Goal: Transaction & Acquisition: Obtain resource

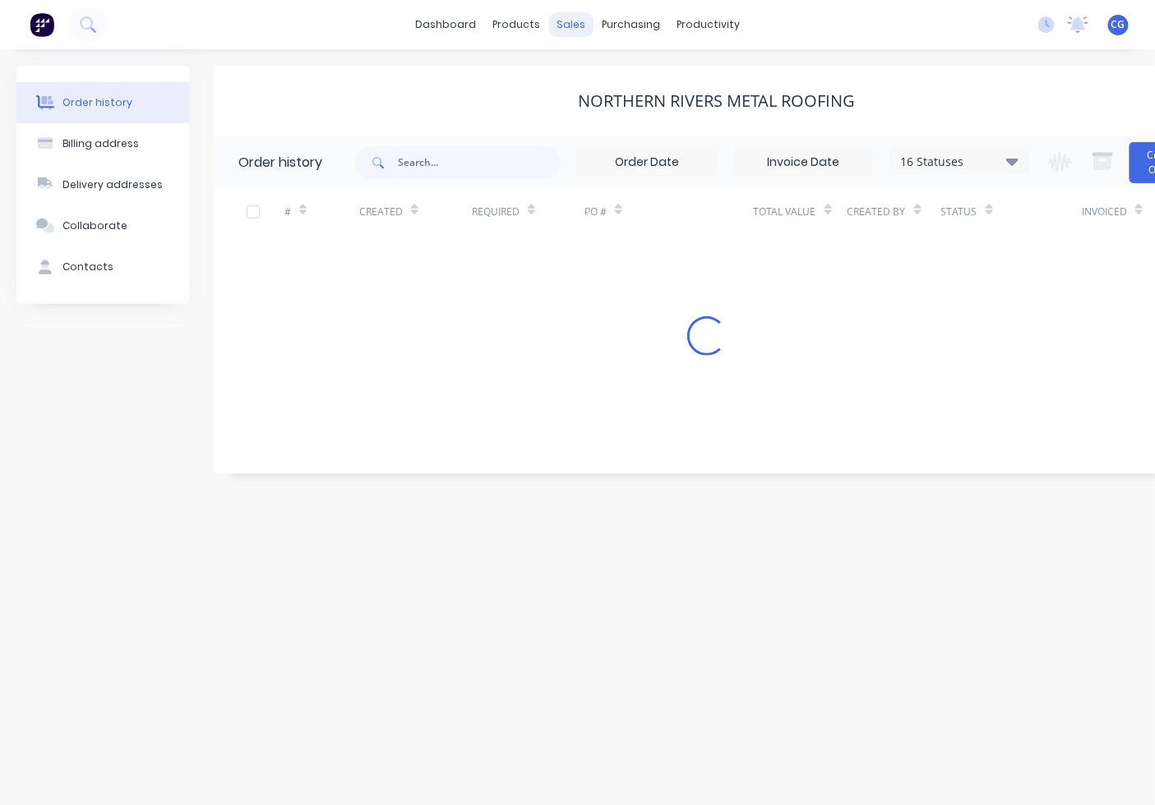
click at [570, 21] on div "sales" at bounding box center [570, 24] width 45 height 25
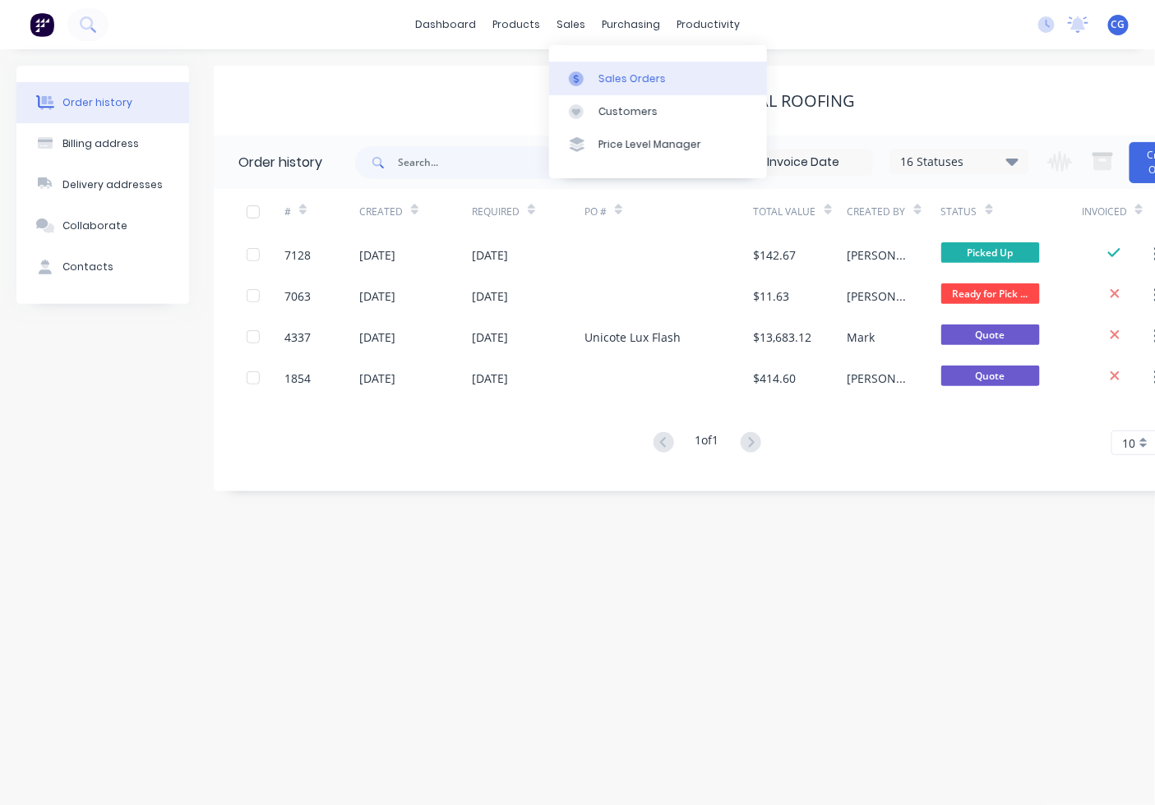
click at [623, 77] on div "Sales Orders" at bounding box center [631, 78] width 67 height 15
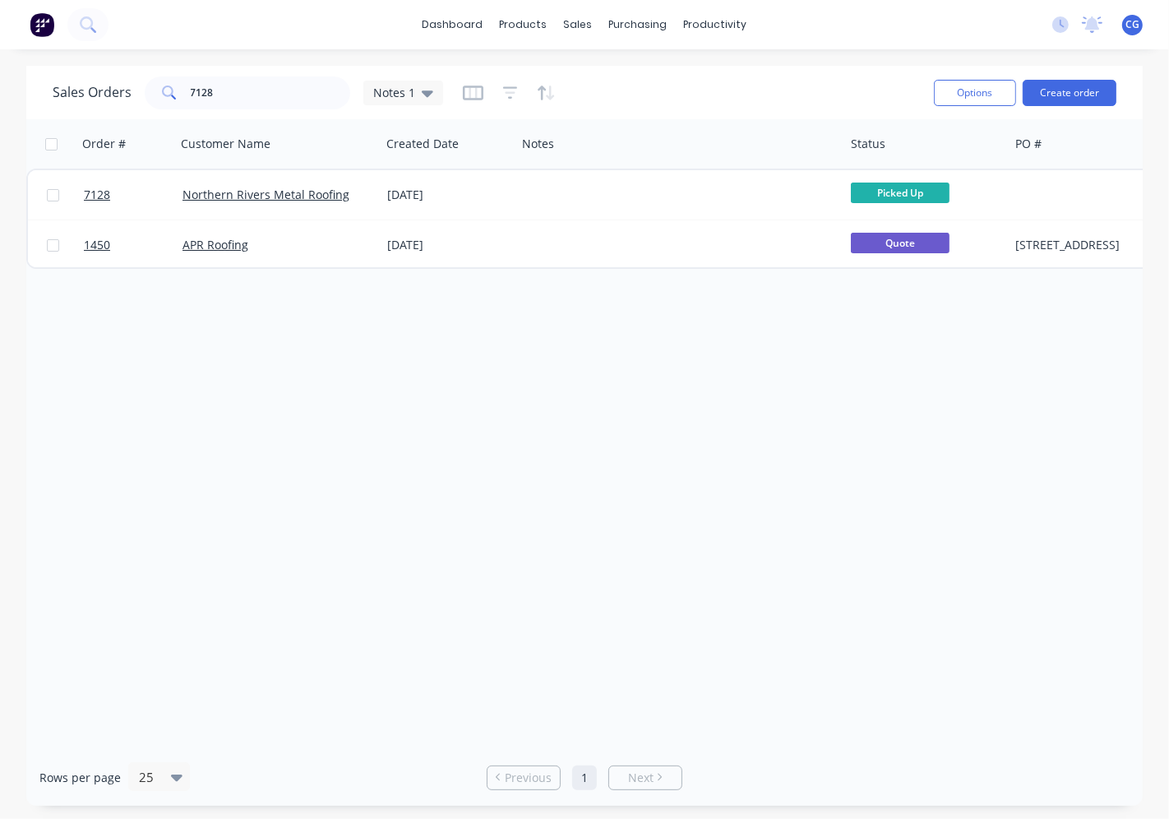
drag, startPoint x: 253, startPoint y: 61, endPoint x: 267, endPoint y: 85, distance: 28.3
click at [256, 72] on div "dashboard products sales purchasing productivity dashboard products Product Cat…" at bounding box center [584, 409] width 1169 height 819
click at [267, 85] on input "7128" at bounding box center [271, 92] width 160 height 33
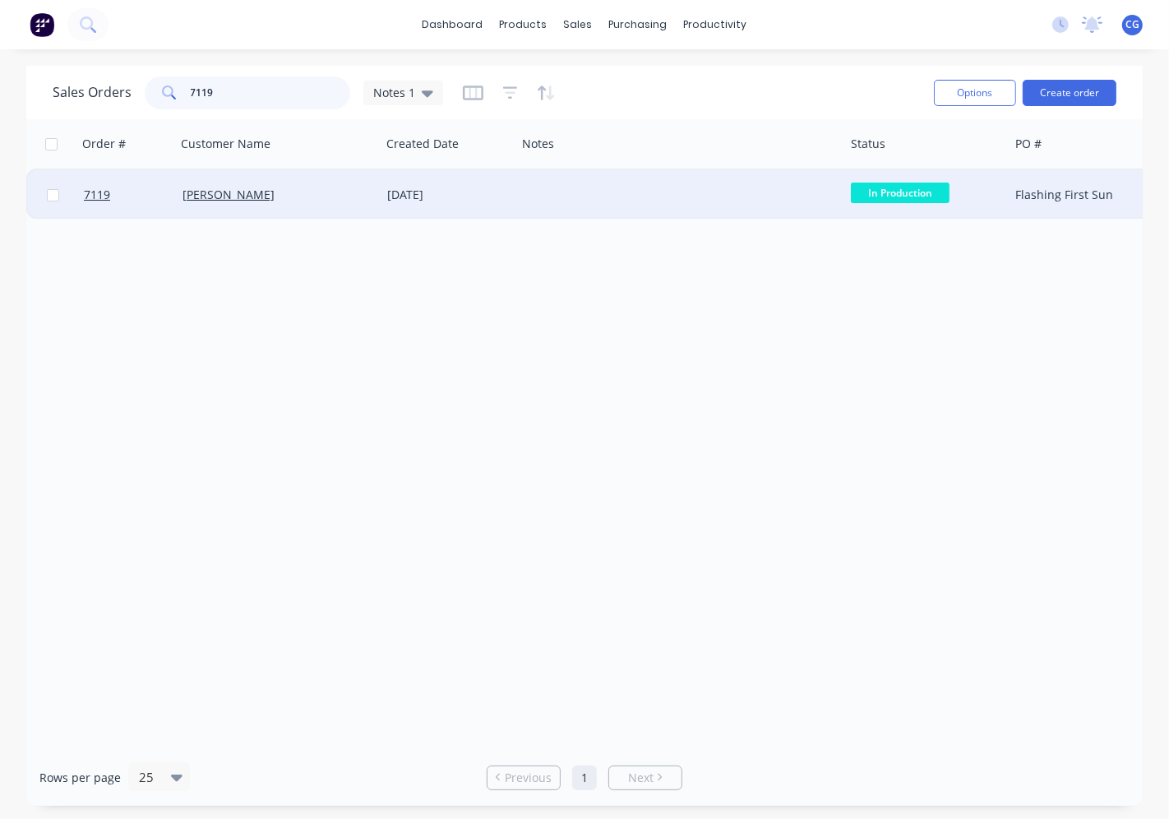
type input "7119"
click at [883, 187] on span "In Production" at bounding box center [900, 192] width 99 height 21
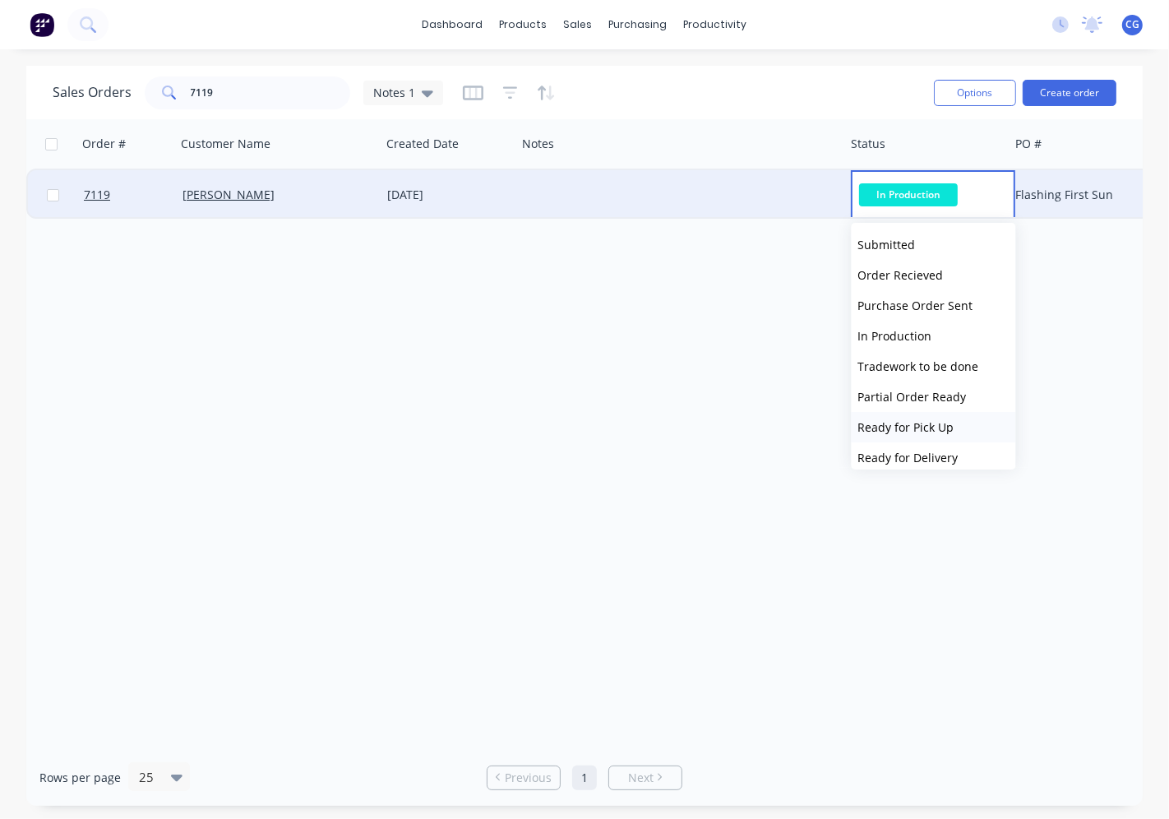
click at [954, 417] on button "Ready for Pick Up" at bounding box center [933, 427] width 164 height 30
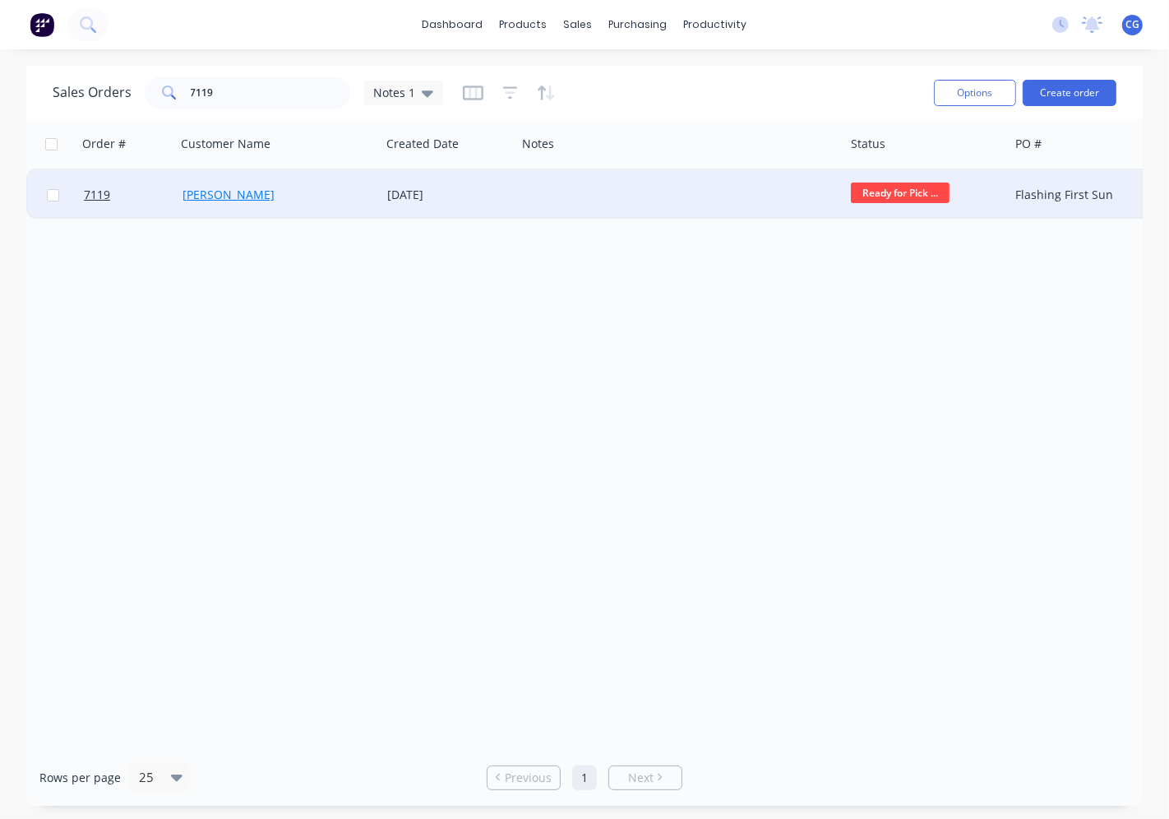
click at [226, 199] on link "[PERSON_NAME]" at bounding box center [228, 195] width 92 height 16
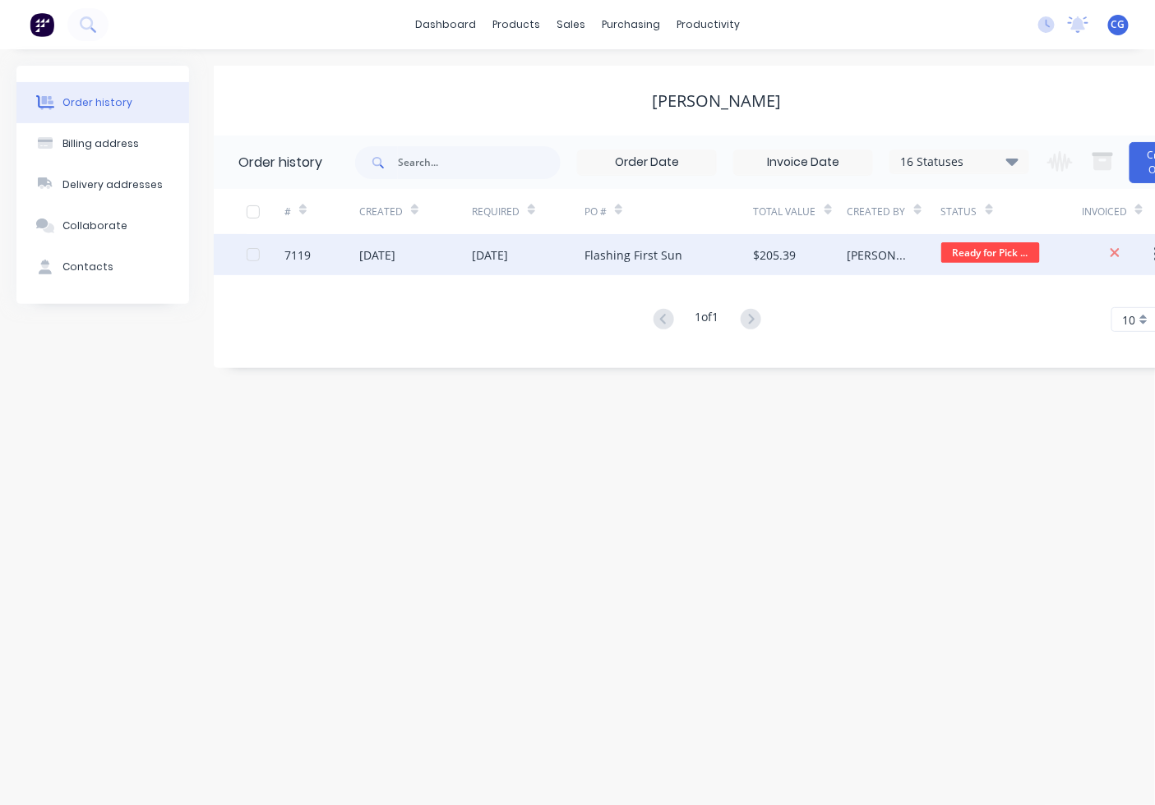
click at [722, 272] on div "Flashing First Sun" at bounding box center [668, 254] width 169 height 41
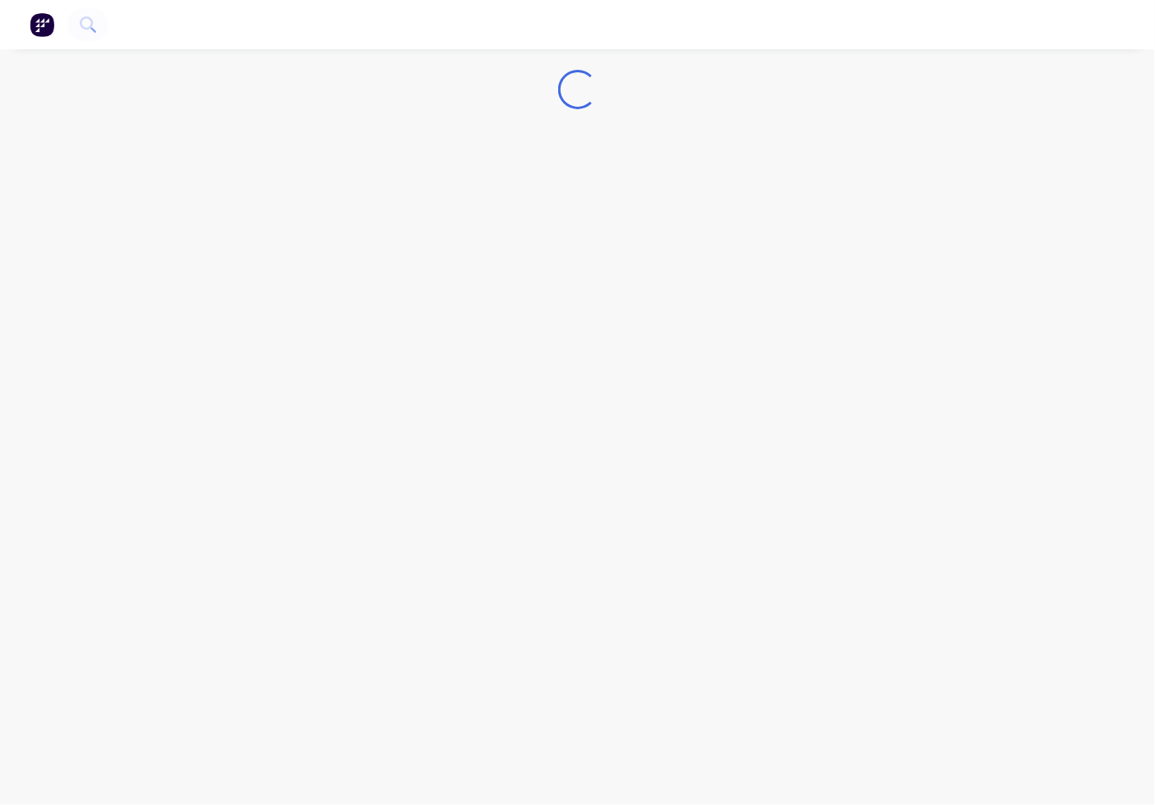
click at [730, 253] on div "Loading..." at bounding box center [577, 402] width 1155 height 805
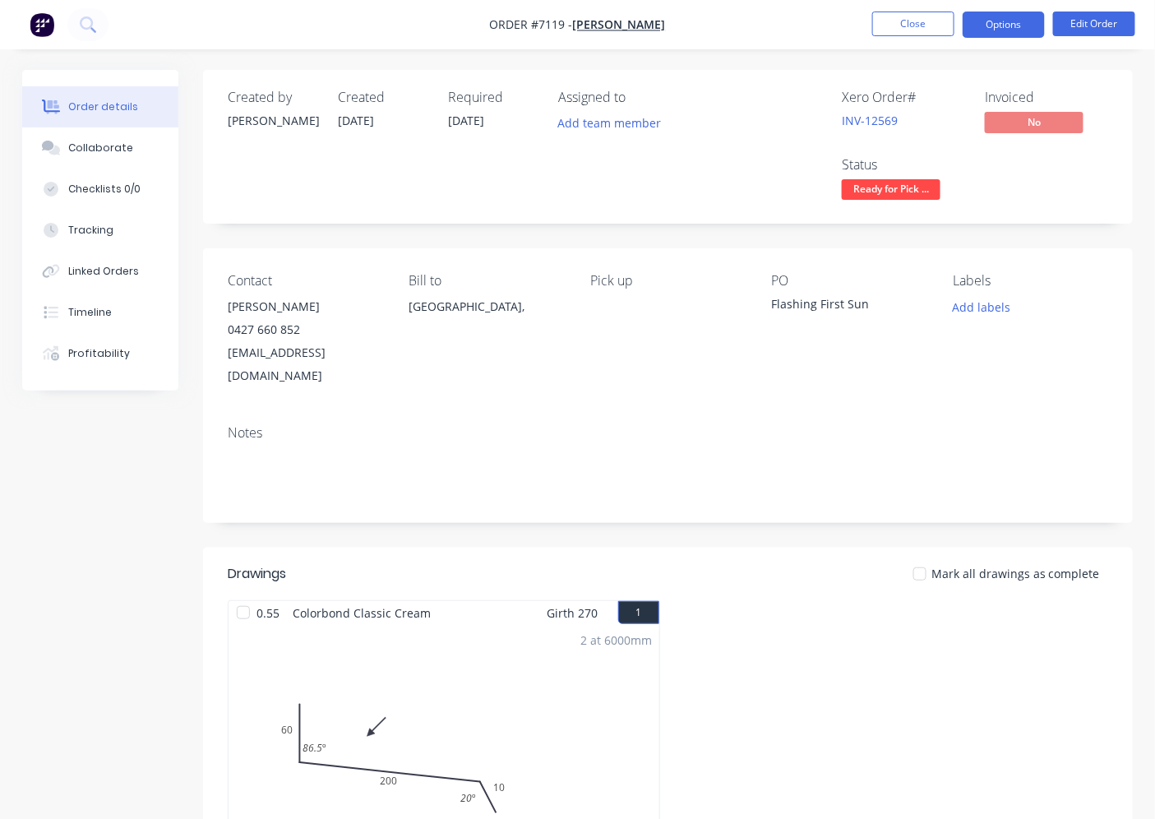
click at [998, 28] on button "Options" at bounding box center [1003, 25] width 82 height 26
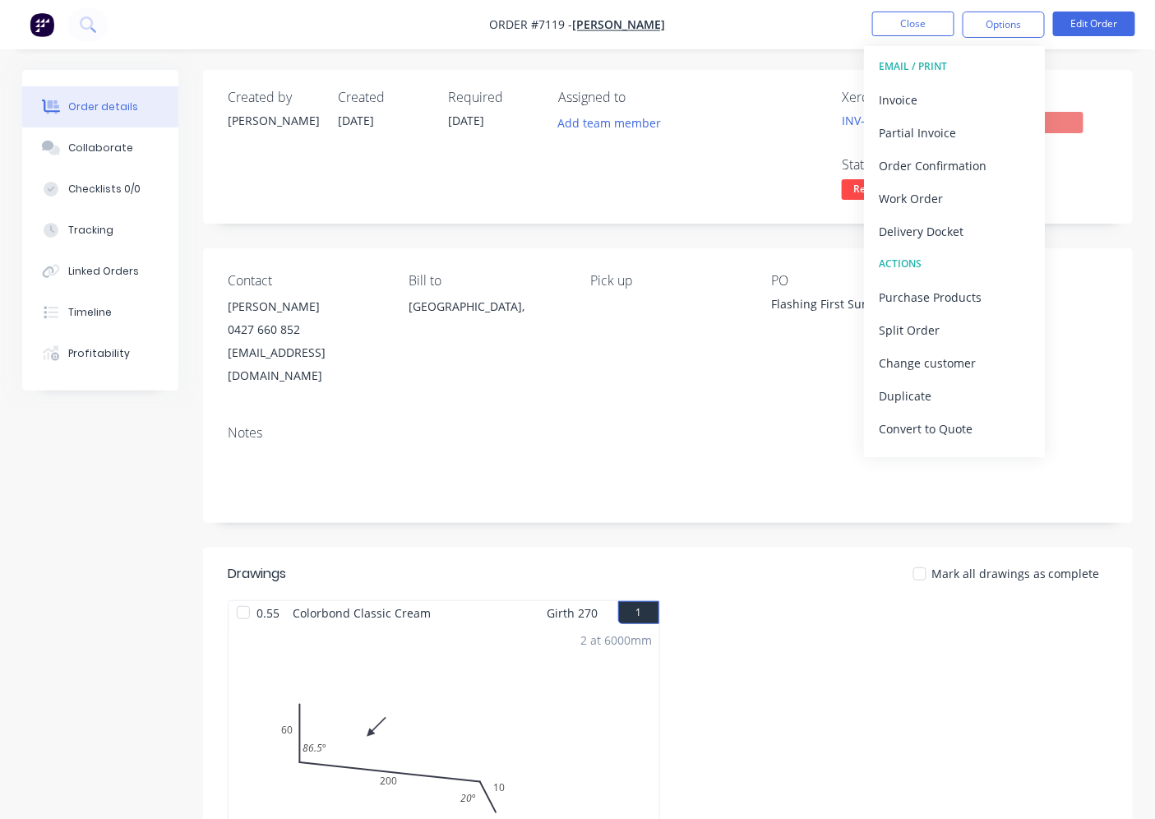
click at [908, 88] on div "Invoice" at bounding box center [953, 100] width 151 height 24
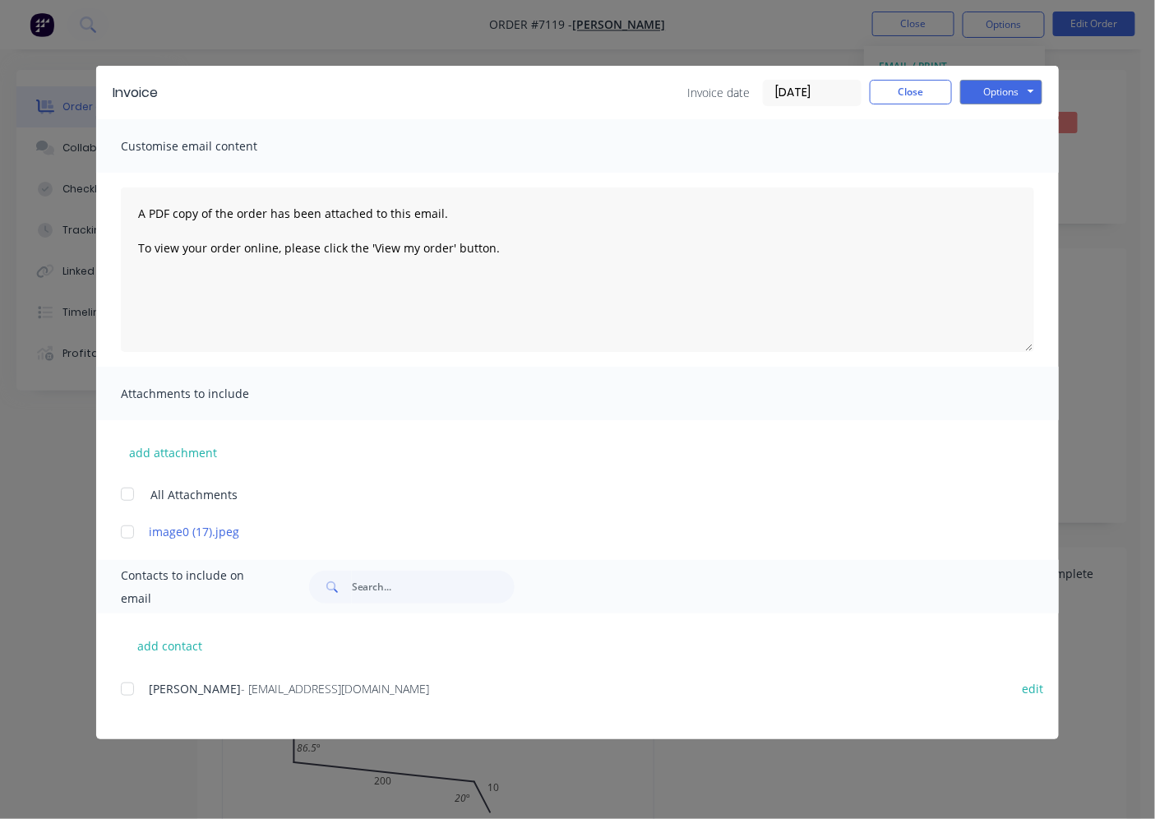
click at [123, 664] on div "add contact [PERSON_NAME] - [PERSON_NAME][EMAIL_ADDRESS][DOMAIN_NAME] edit" at bounding box center [577, 676] width 962 height 126
click at [131, 682] on div at bounding box center [127, 688] width 33 height 33
drag, startPoint x: 1029, startPoint y: 85, endPoint x: 1029, endPoint y: 95, distance: 10.7
click at [1030, 84] on button "Options" at bounding box center [1001, 92] width 82 height 25
click at [978, 179] on button "Email" at bounding box center [1012, 175] width 105 height 27
